Goal: Check status: Check status

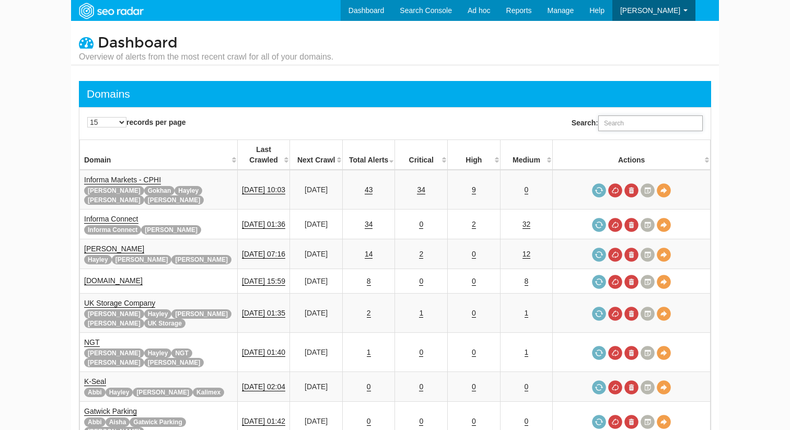
click at [654, 127] on input "Search:" at bounding box center [650, 124] width 105 height 16
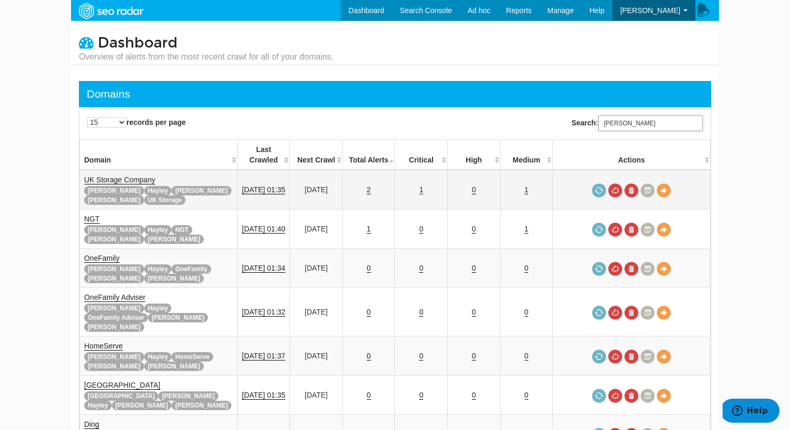
type input "rupert"
click at [423, 186] on link "1" at bounding box center [421, 190] width 4 height 9
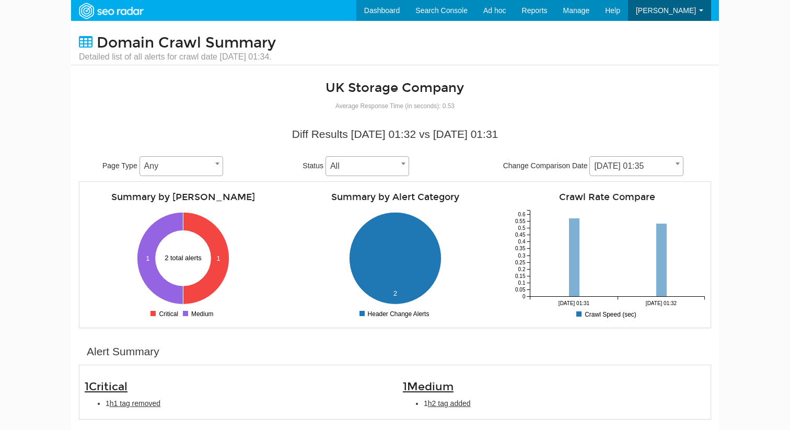
scroll to position [42, 0]
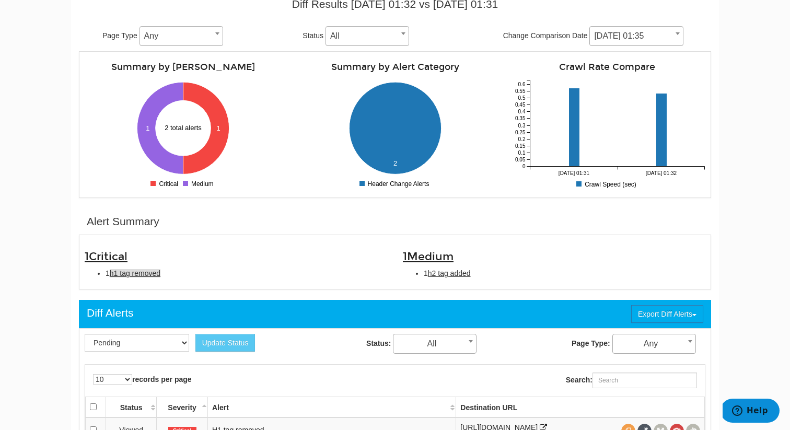
click at [130, 275] on span "h1 tag removed" at bounding box center [135, 273] width 51 height 8
type input "h1 tag removed"
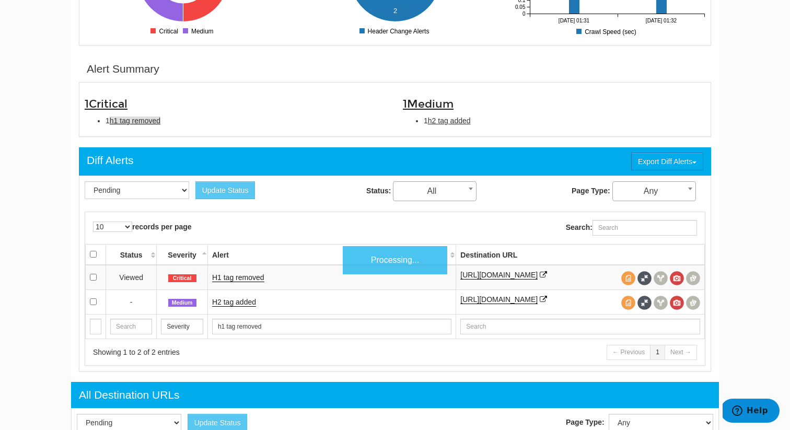
scroll to position [339, 0]
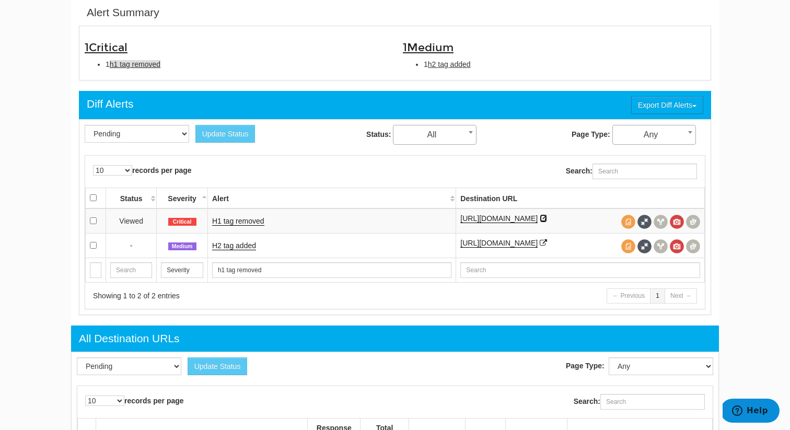
click at [540, 222] on icon at bounding box center [543, 218] width 7 height 7
